Goal: Check status

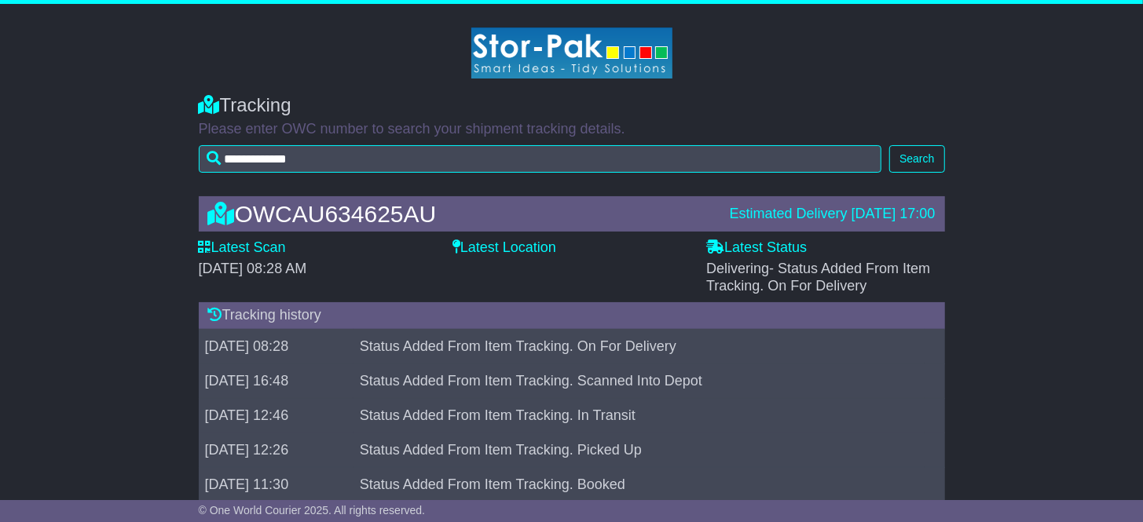
click at [479, 249] on label "Latest Location" at bounding box center [504, 248] width 104 height 17
click at [211, 102] on icon at bounding box center [209, 104] width 21 height 19
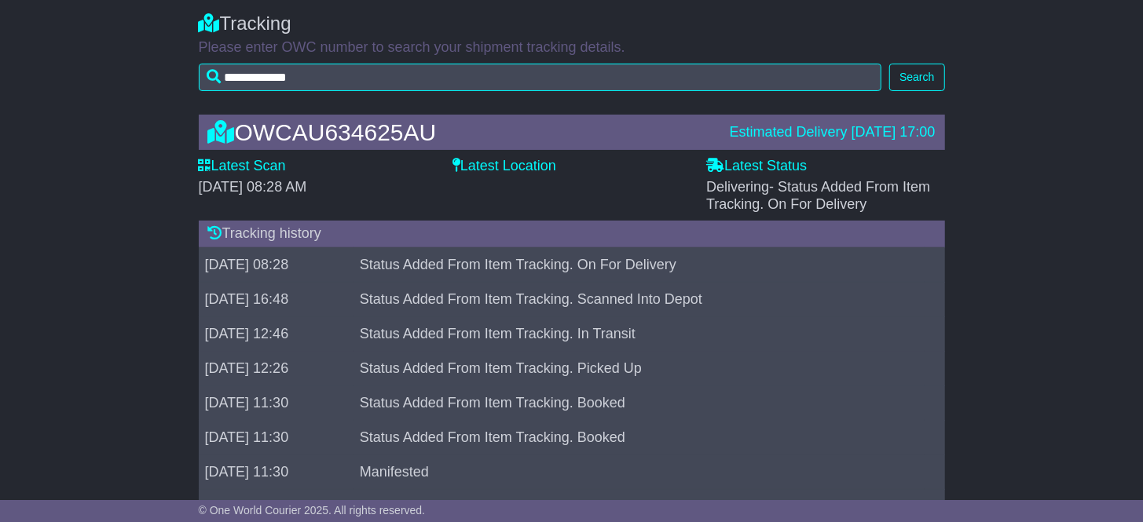
scroll to position [136, 0]
